Goal: Task Accomplishment & Management: Manage account settings

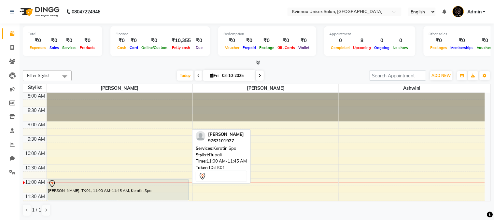
click at [134, 190] on div "[PERSON_NAME], TK01, 11:00 AM-11:45 AM, Keratin Spa" at bounding box center [118, 189] width 141 height 21
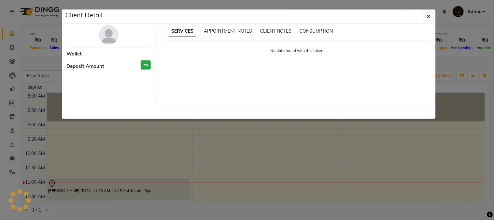
select select "7"
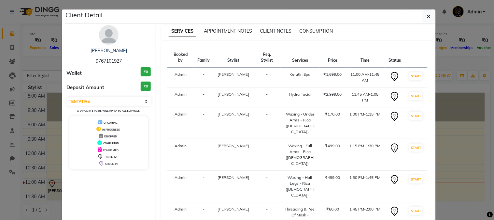
click at [99, 39] on img at bounding box center [109, 35] width 20 height 20
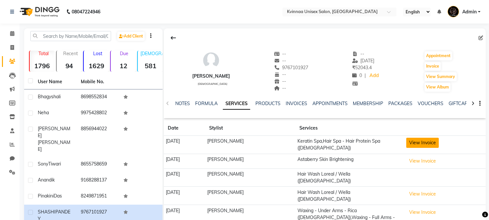
click at [431, 143] on button "View Invoice" at bounding box center [422, 142] width 33 height 10
